Goal: Information Seeking & Learning: Learn about a topic

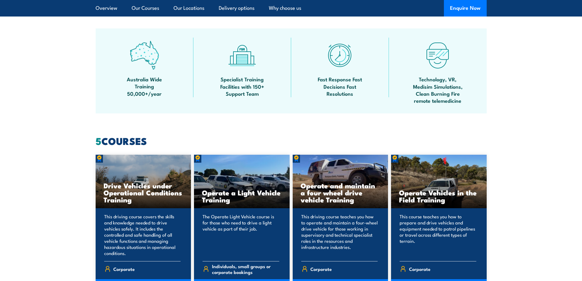
scroll to position [489, 0]
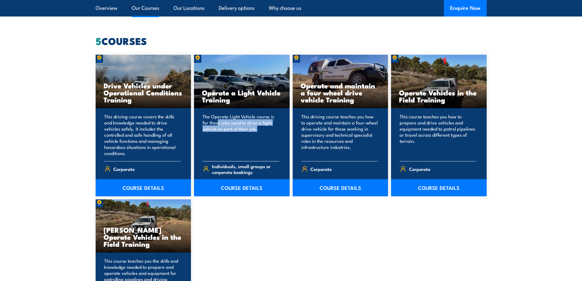
drag, startPoint x: 218, startPoint y: 120, endPoint x: 253, endPoint y: 168, distance: 59.1
click at [258, 155] on p "The Operate Light Vehicle course is for those who need to drive a light vehicle…" at bounding box center [241, 134] width 77 height 43
click at [237, 189] on link "COURSE DETAILS" at bounding box center [242, 187] width 96 height 17
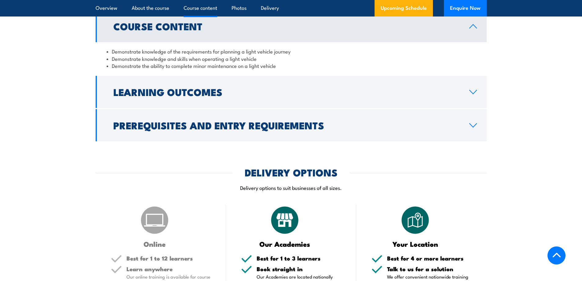
scroll to position [520, 0]
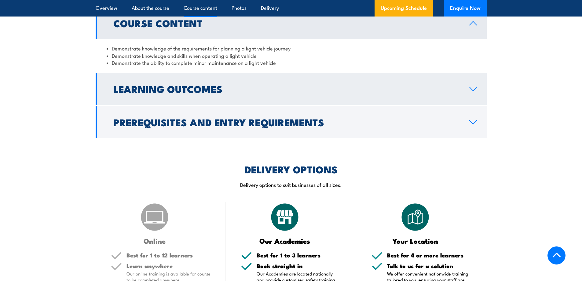
click at [234, 101] on link "Learning Outcomes" at bounding box center [291, 89] width 391 height 32
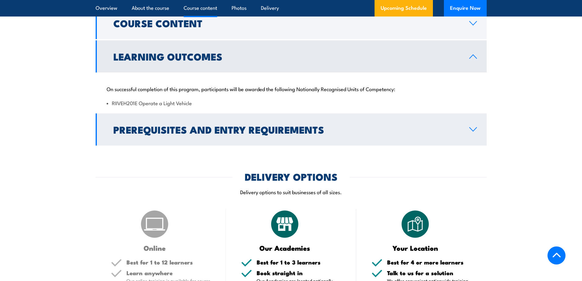
click at [236, 134] on h2 "Prerequisites and Entry Requirements" at bounding box center [286, 129] width 346 height 9
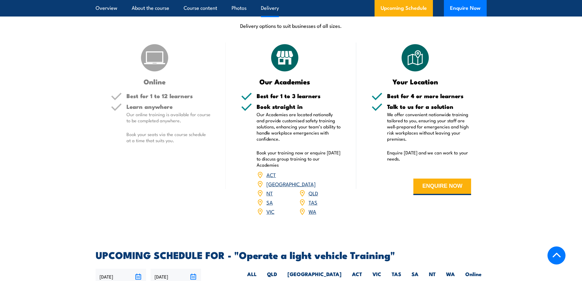
scroll to position [764, 0]
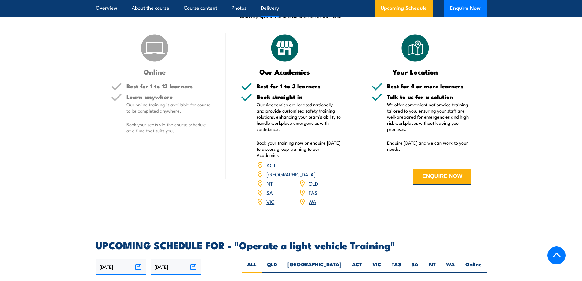
click at [313, 179] on link "QLD" at bounding box center [313, 182] width 9 height 7
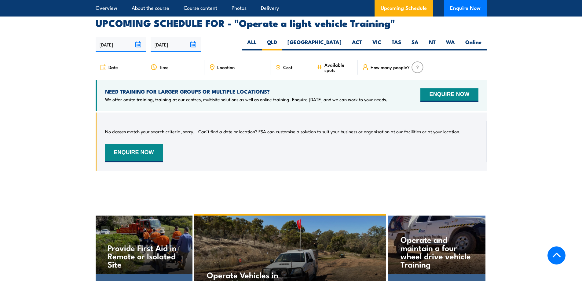
scroll to position [1042, 0]
